Goal: Information Seeking & Learning: Learn about a topic

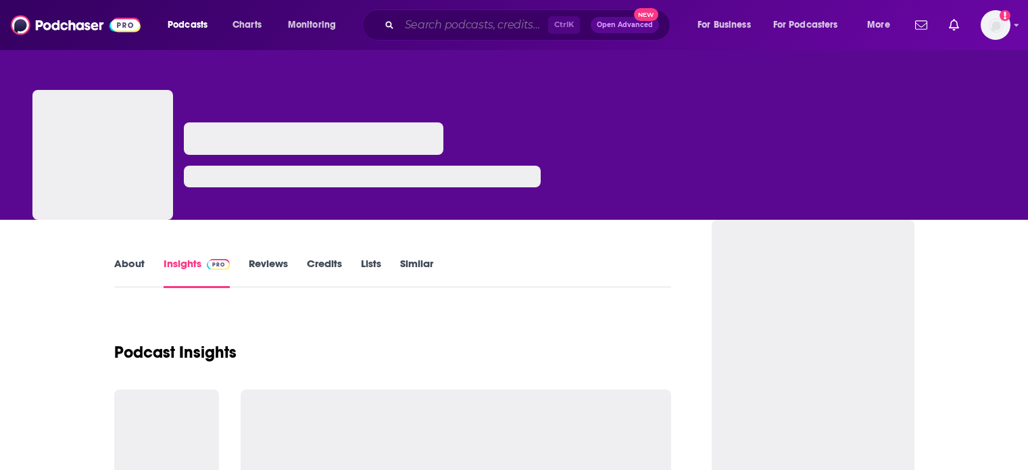
click at [444, 16] on input "Search podcasts, credits, & more..." at bounding box center [473, 25] width 149 height 22
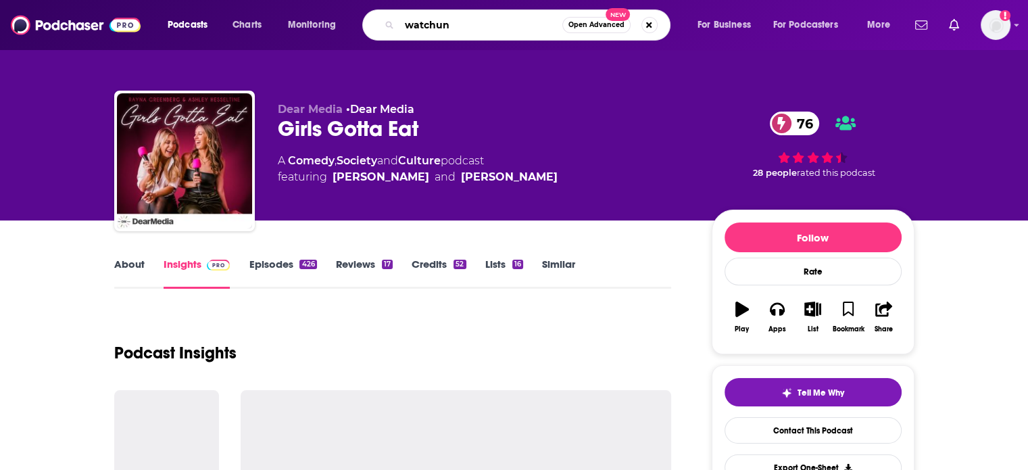
type input "watchung"
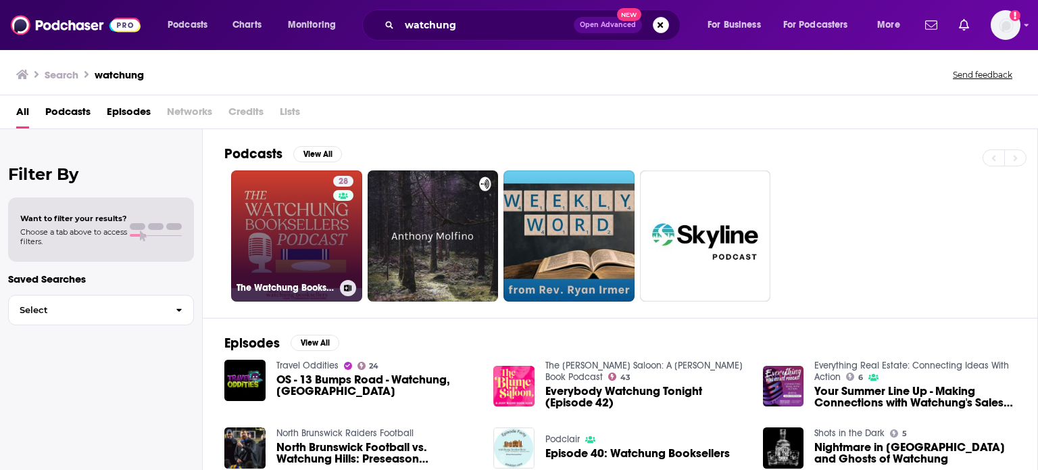
click at [284, 241] on link "28 The Watchung Booksellers Podcast" at bounding box center [296, 235] width 131 height 131
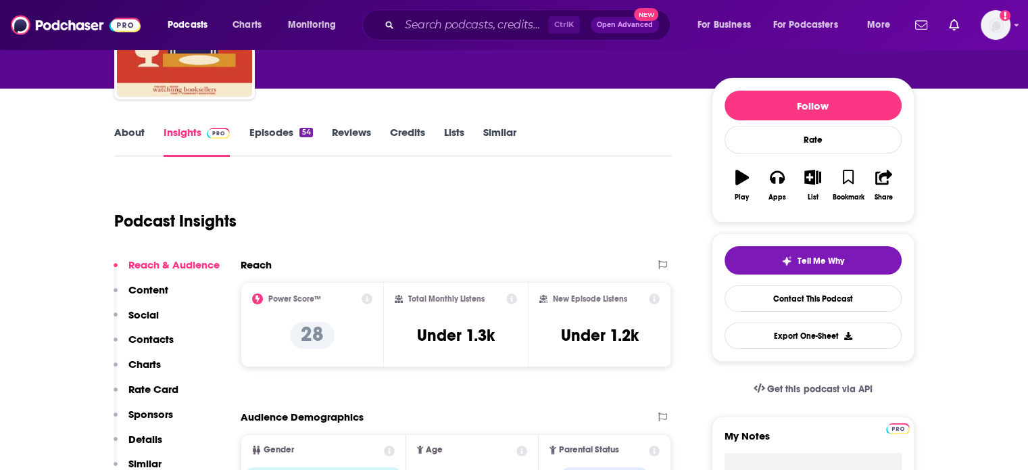
scroll to position [132, 0]
